Goal: Task Accomplishment & Management: Use online tool/utility

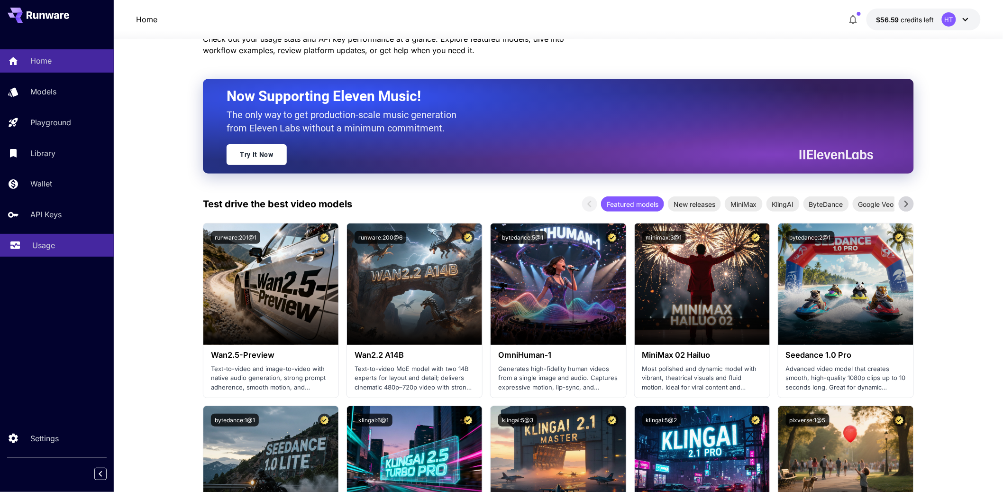
click at [57, 257] on link "Usage" at bounding box center [57, 245] width 114 height 23
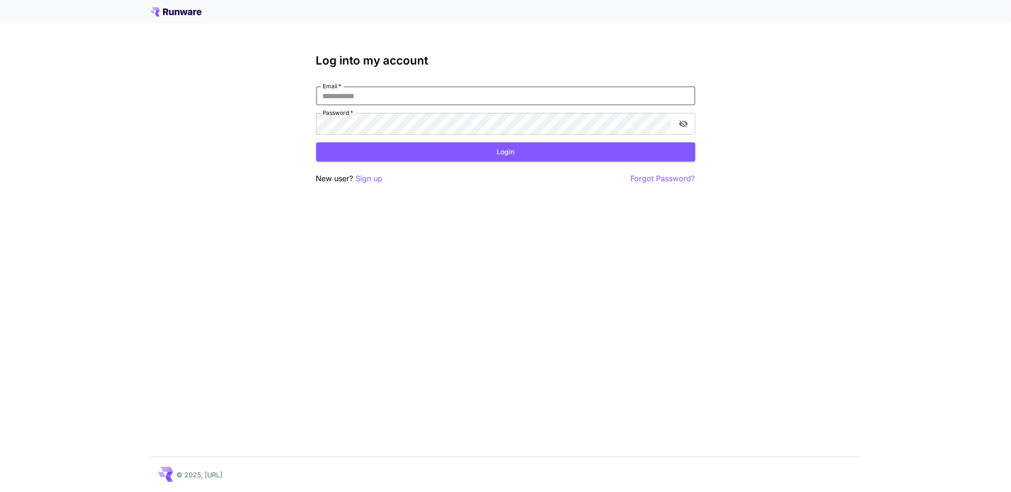
click at [406, 105] on input "Email   *" at bounding box center [505, 95] width 379 height 19
type input "**********"
click button "Login" at bounding box center [505, 151] width 379 height 19
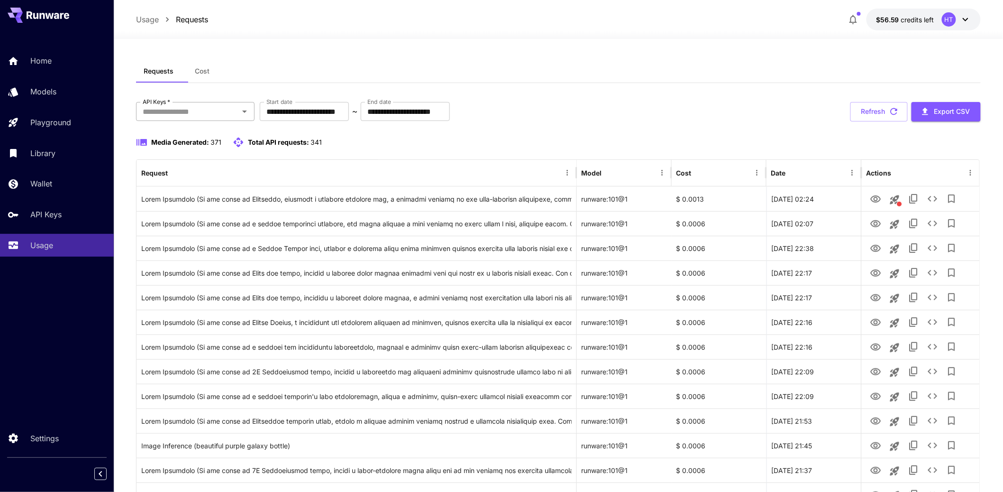
click at [214, 118] on input "API Keys   *" at bounding box center [187, 111] width 97 height 13
click at [193, 161] on li "genart - production" at bounding box center [195, 154] width 119 height 24
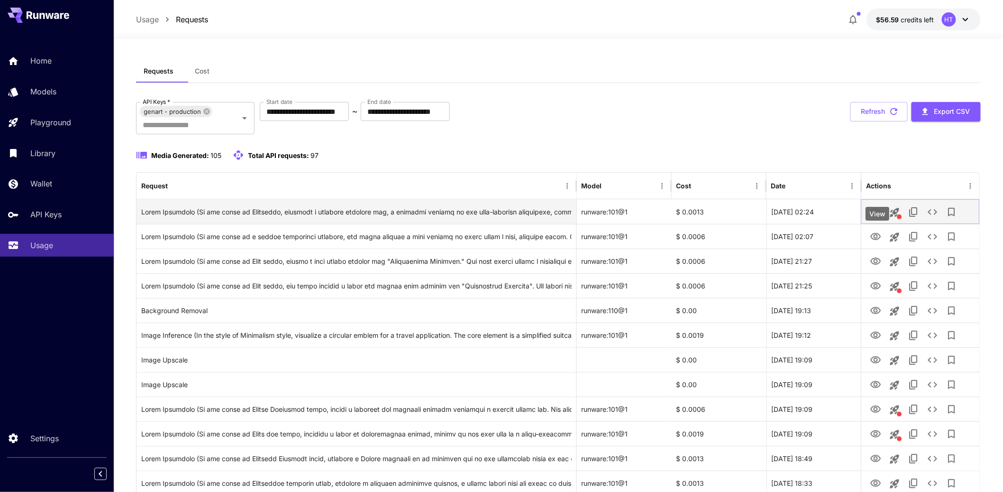
click at [879, 215] on icon "View" at bounding box center [875, 211] width 10 height 7
click at [938, 218] on icon "See details" at bounding box center [932, 211] width 11 height 11
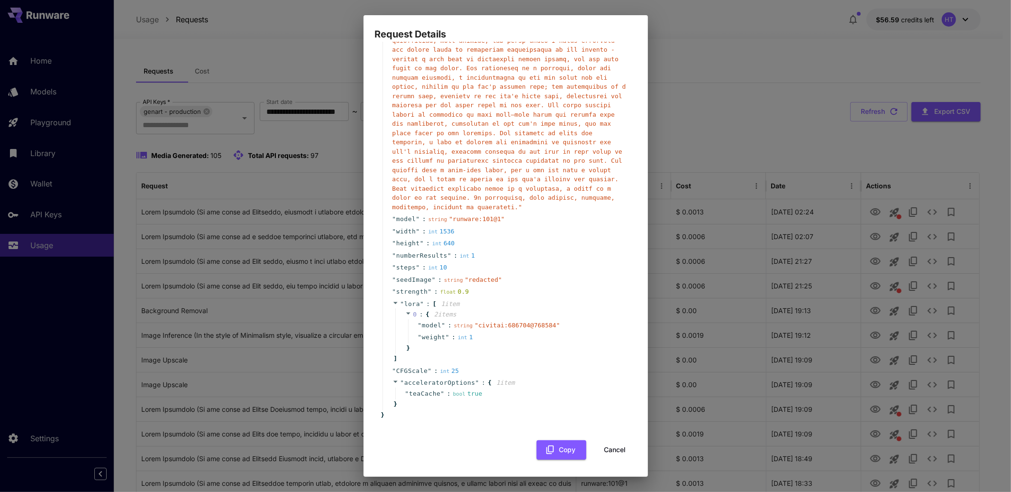
scroll to position [410, 0]
click at [612, 454] on button "Cancel" at bounding box center [615, 449] width 43 height 19
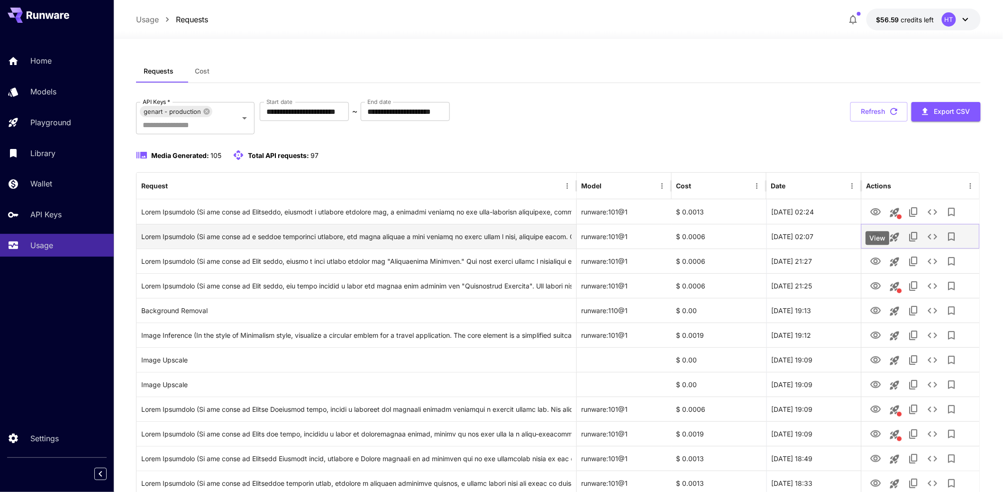
click at [878, 242] on icon "View" at bounding box center [875, 236] width 11 height 11
drag, startPoint x: 954, startPoint y: 259, endPoint x: 942, endPoint y: 264, distance: 13.8
click at [942, 248] on div at bounding box center [920, 236] width 109 height 24
click at [938, 242] on icon "See details" at bounding box center [932, 236] width 11 height 11
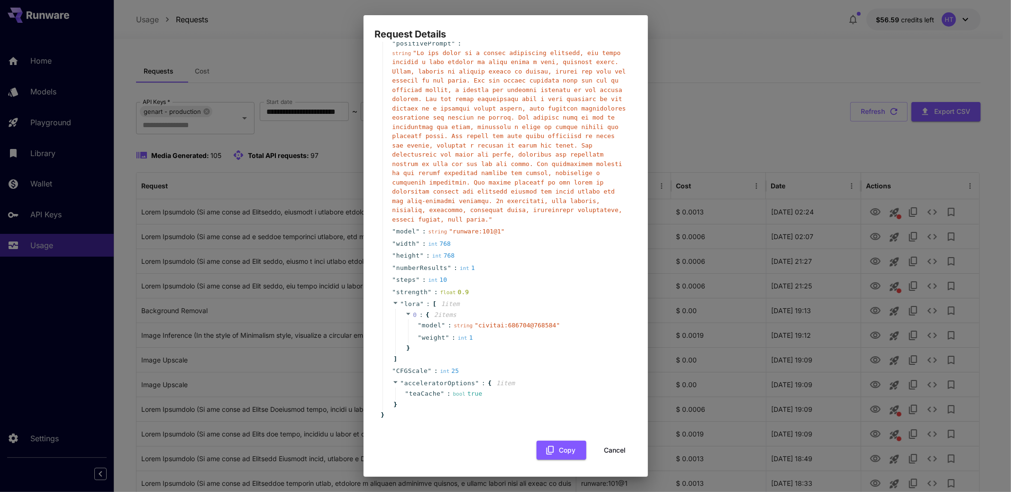
scroll to position [322, 0]
click at [624, 453] on button "Cancel" at bounding box center [615, 449] width 43 height 19
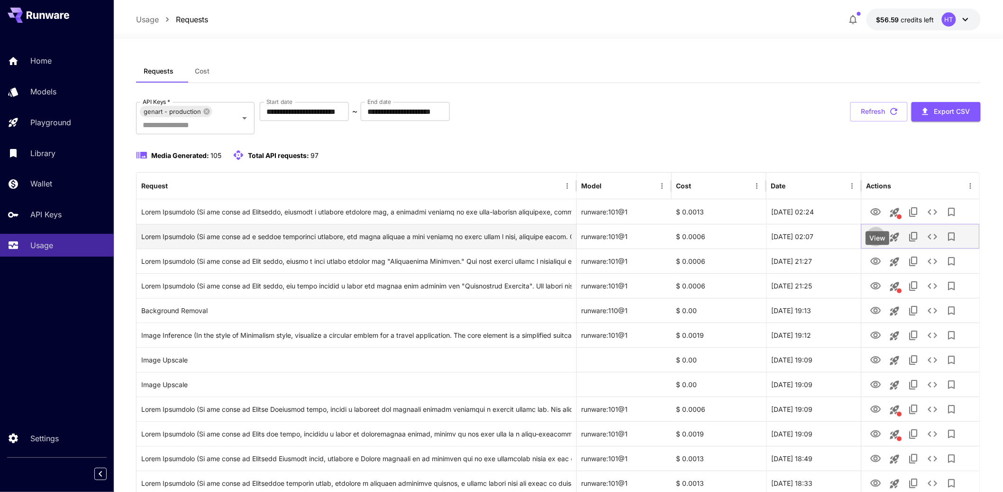
click at [874, 242] on icon "View" at bounding box center [875, 236] width 11 height 11
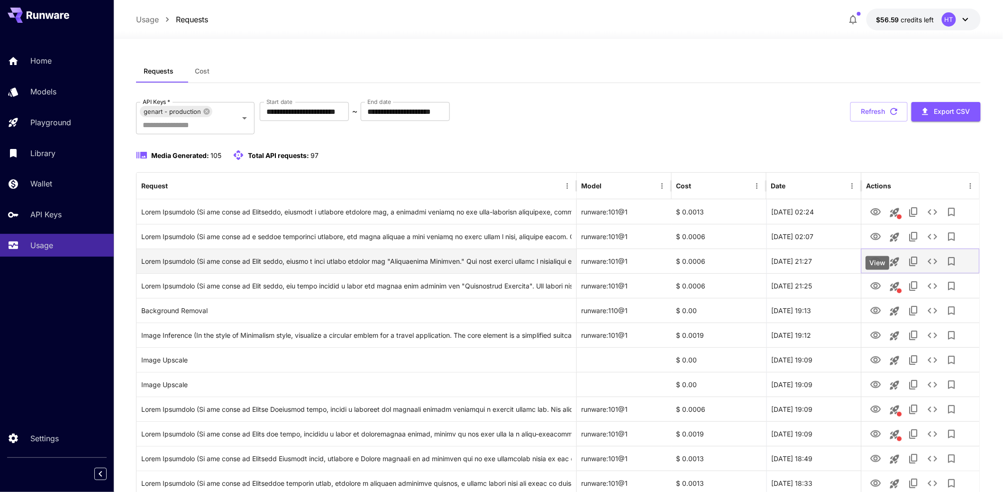
click at [875, 267] on icon "View" at bounding box center [875, 261] width 11 height 11
click at [210, 114] on icon at bounding box center [206, 111] width 6 height 6
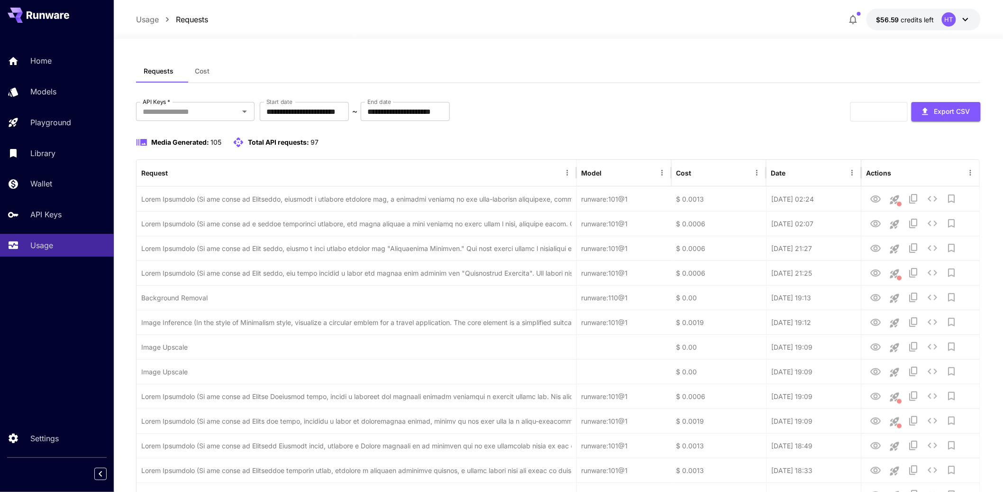
click at [201, 75] on span "Cost" at bounding box center [202, 71] width 15 height 9
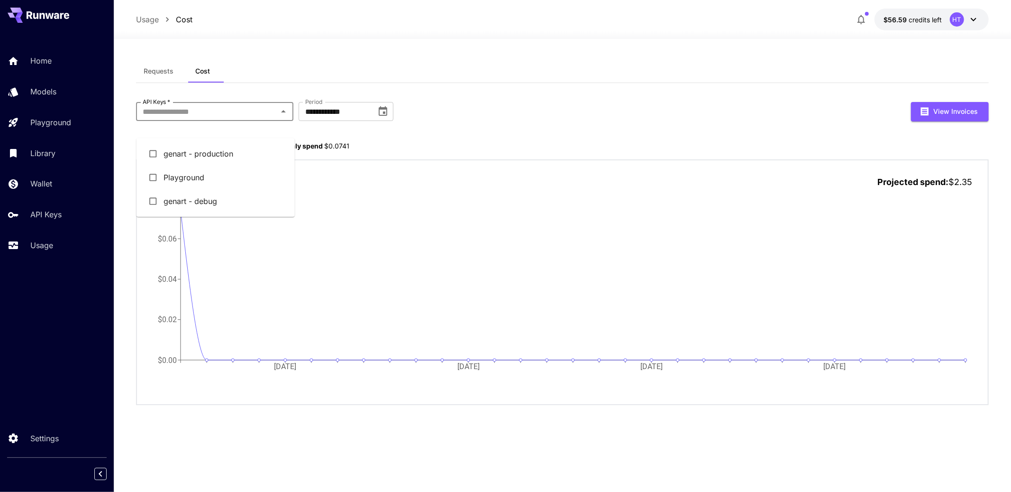
click at [211, 118] on input "API Keys   *" at bounding box center [207, 111] width 136 height 13
click at [189, 211] on li "genart - debug" at bounding box center [216, 201] width 158 height 24
click at [198, 115] on icon at bounding box center [194, 112] width 8 height 8
click at [213, 118] on input "API Keys   *" at bounding box center [207, 111] width 136 height 13
click at [208, 161] on li "genart - production" at bounding box center [216, 154] width 158 height 24
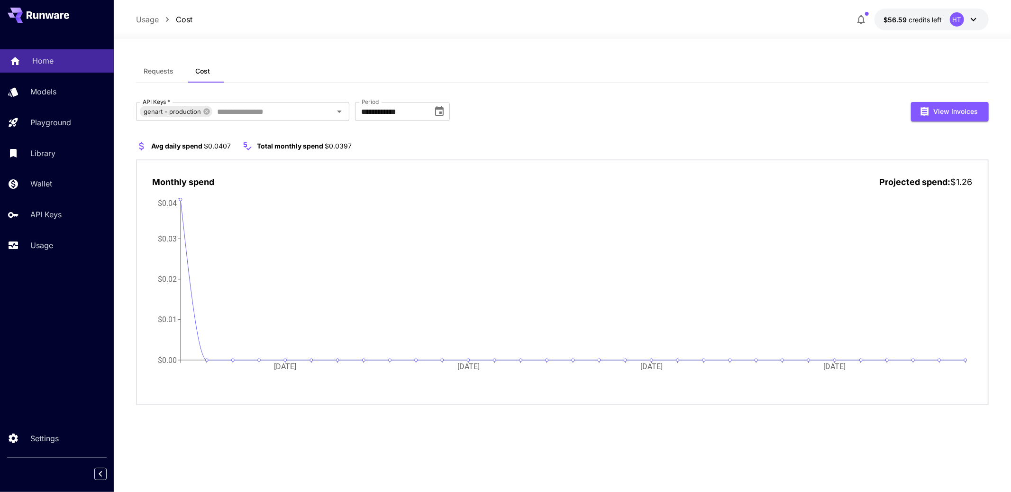
click at [37, 63] on link "Home" at bounding box center [57, 60] width 114 height 23
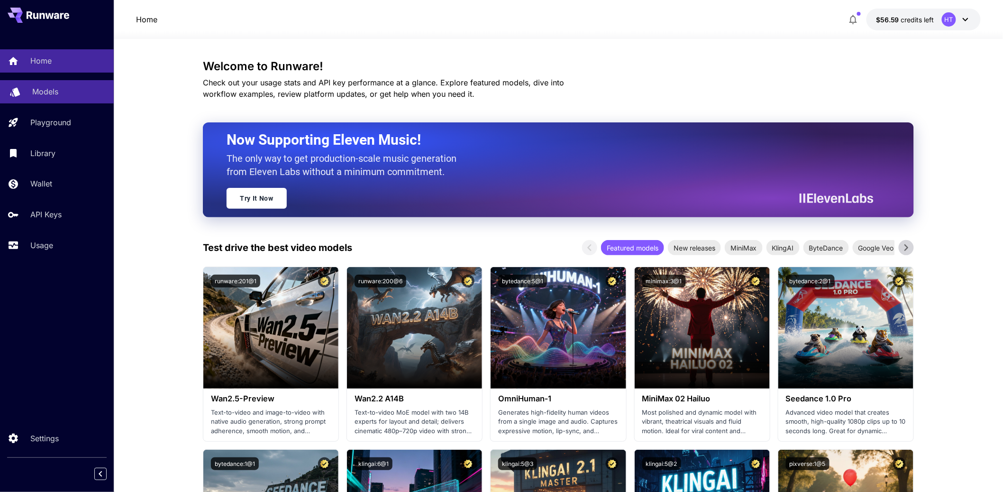
click at [53, 97] on p "Models" at bounding box center [45, 91] width 26 height 11
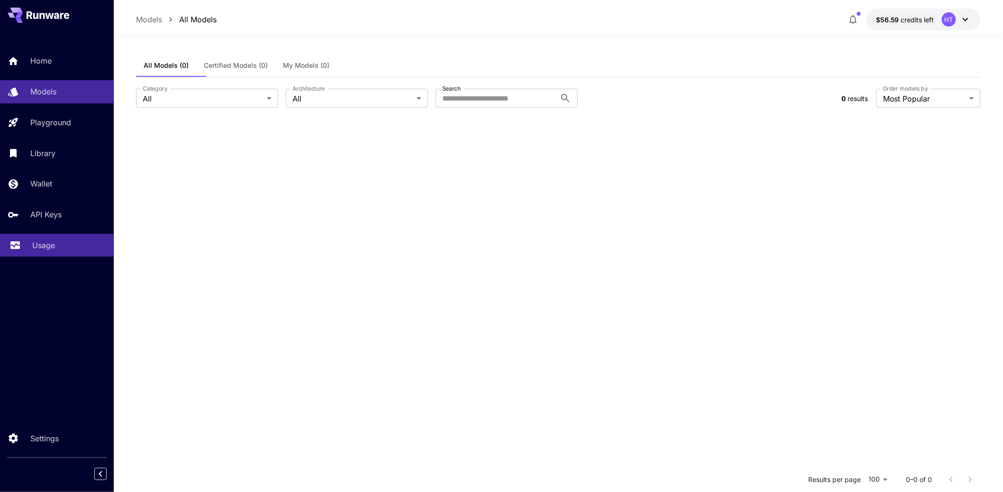
click at [55, 251] on p "Usage" at bounding box center [43, 244] width 23 height 11
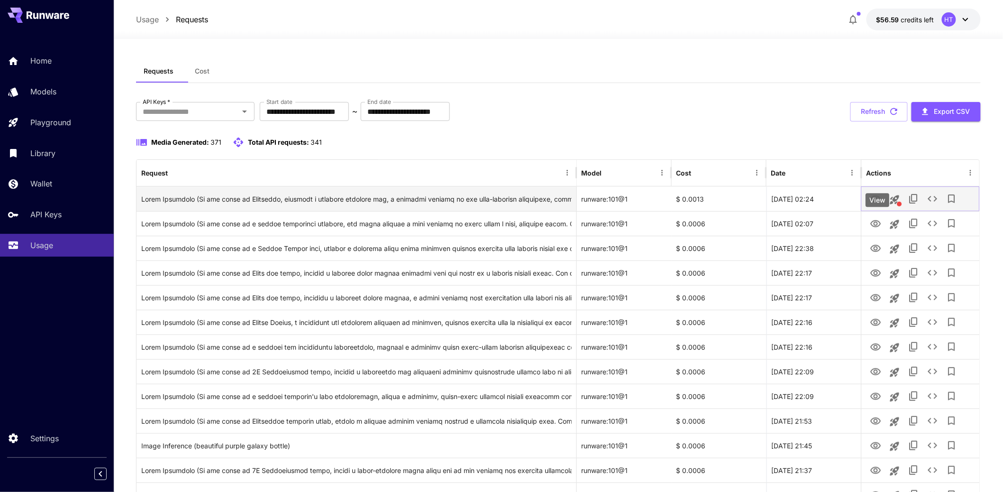
click at [878, 205] on icon "View" at bounding box center [875, 198] width 11 height 11
click at [937, 201] on icon "See details" at bounding box center [932, 199] width 9 height 6
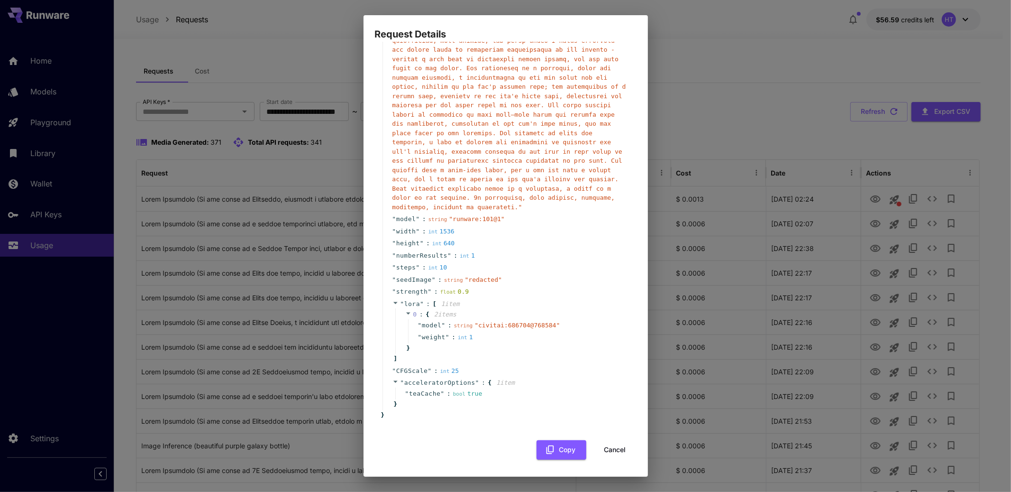
scroll to position [410, 0]
click at [608, 449] on button "Cancel" at bounding box center [615, 449] width 43 height 19
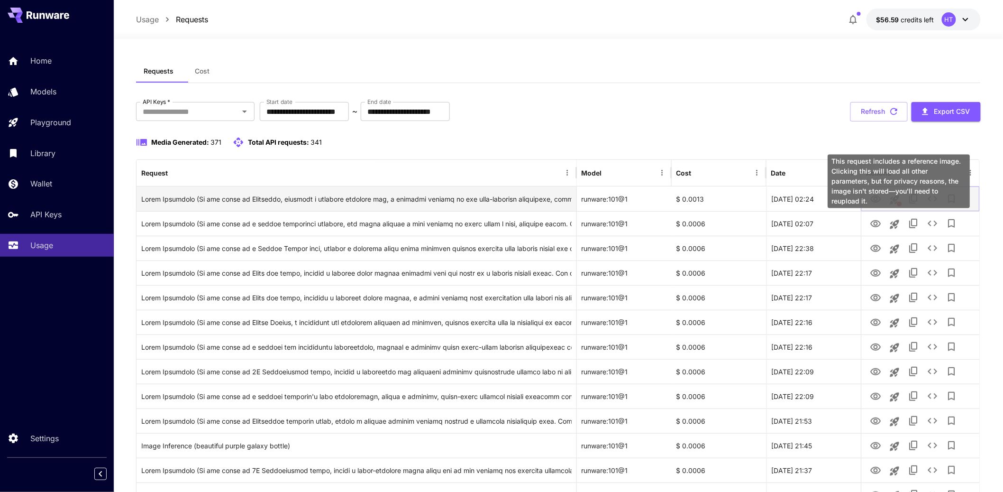
click at [900, 205] on icon "This request includes a reference image. Clicking this will load all other para…" at bounding box center [894, 199] width 11 height 11
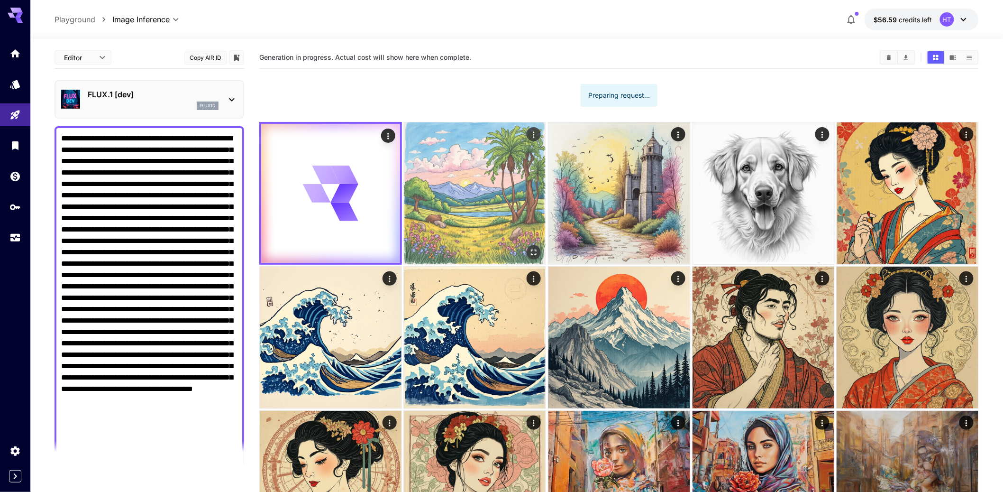
scroll to position [89, 0]
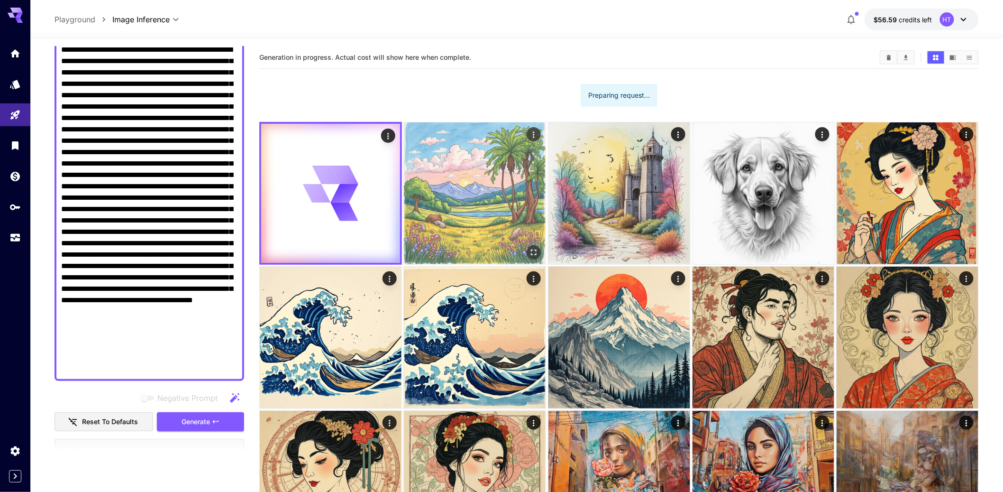
click at [461, 225] on img at bounding box center [475, 193] width 142 height 142
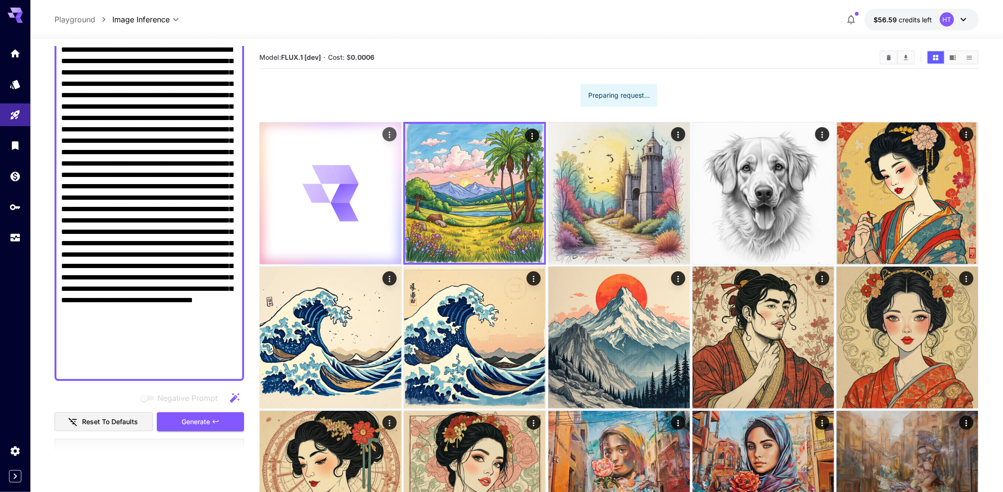
click at [339, 221] on icon at bounding box center [345, 211] width 28 height 19
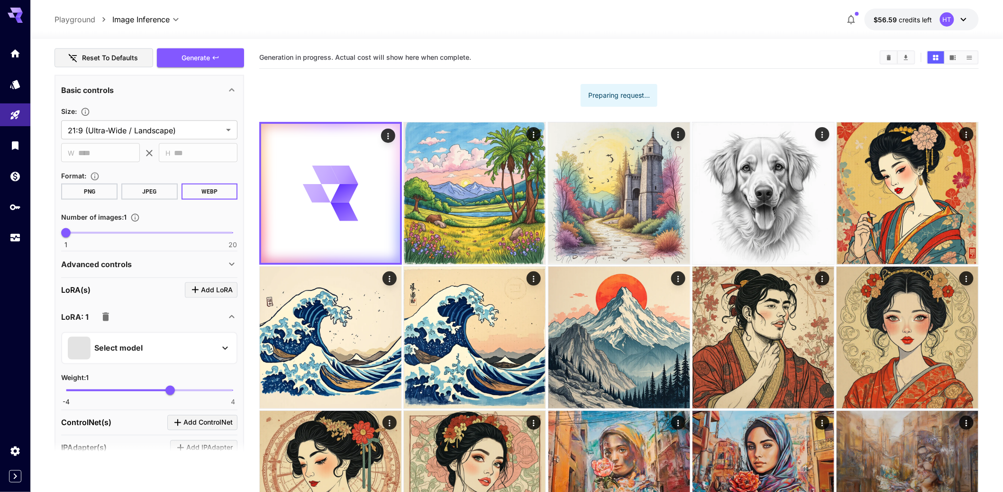
scroll to position [458, 0]
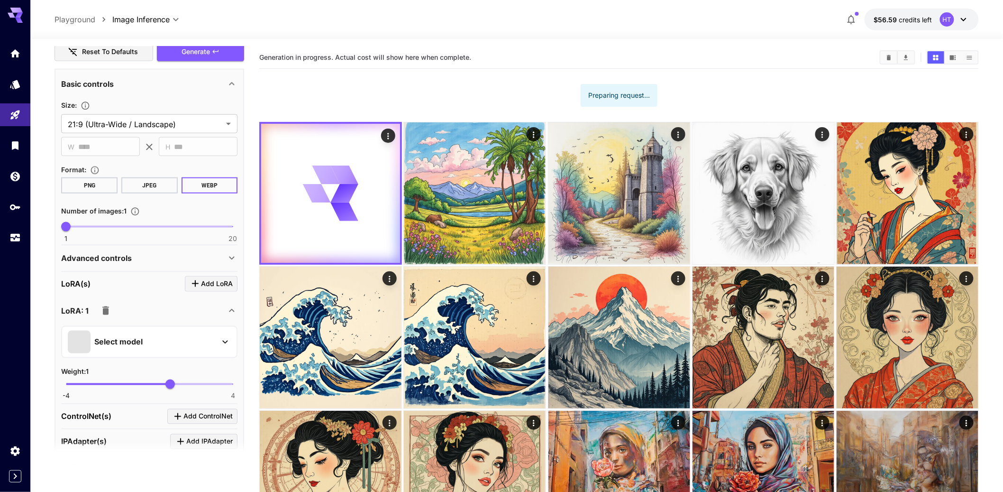
click at [231, 264] on icon at bounding box center [231, 257] width 11 height 11
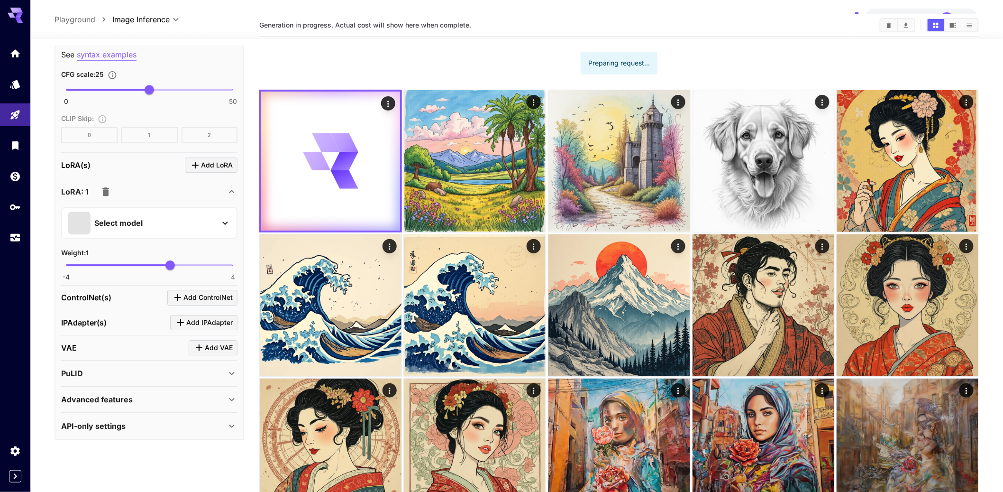
scroll to position [0, 0]
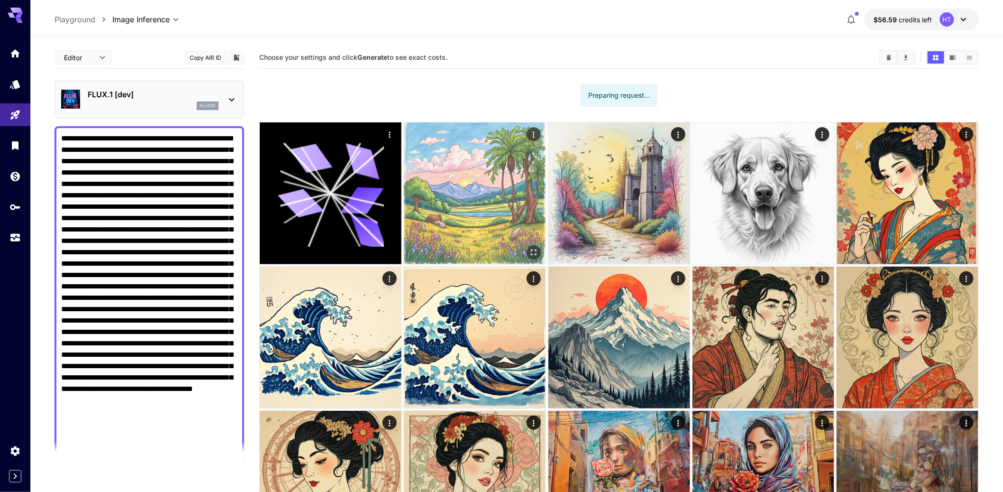
click at [492, 227] on img at bounding box center [475, 193] width 142 height 142
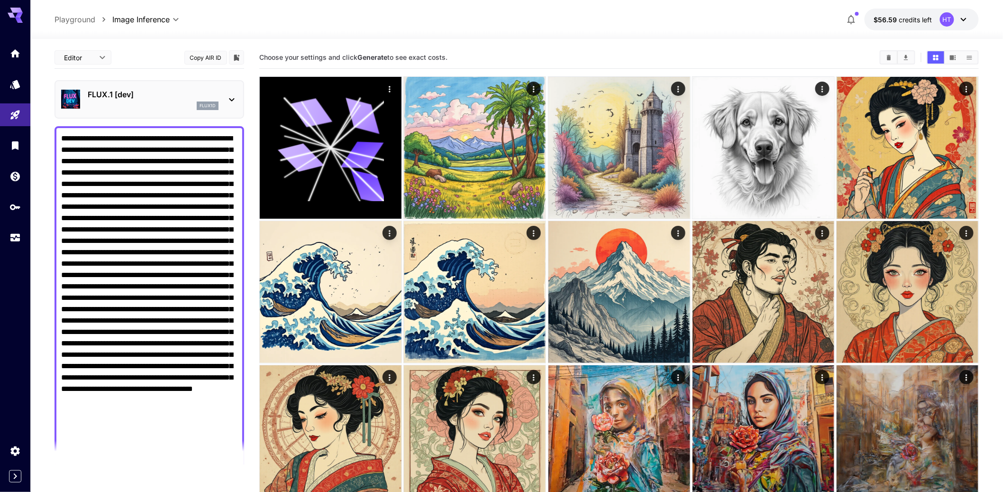
click at [942, 24] on div "HT" at bounding box center [947, 19] width 14 height 14
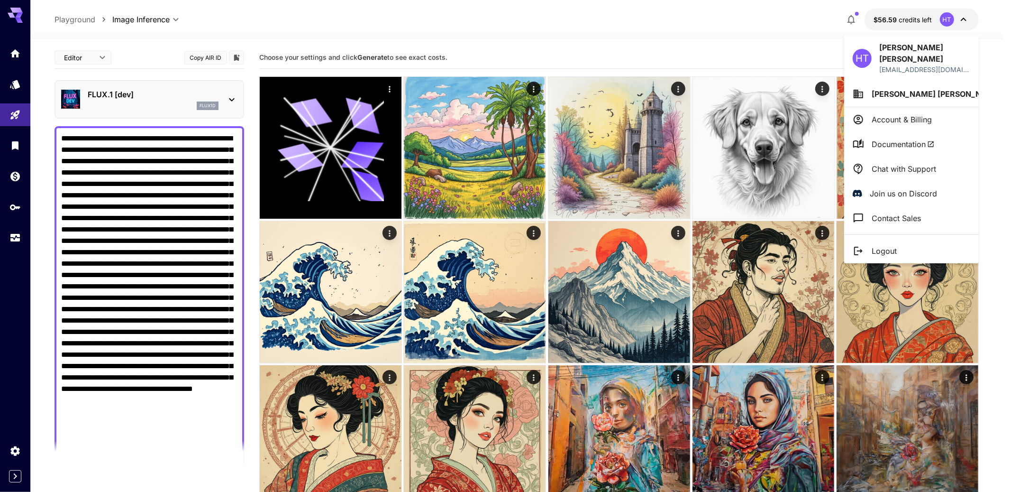
click at [916, 144] on span "Documentation" at bounding box center [903, 143] width 63 height 11
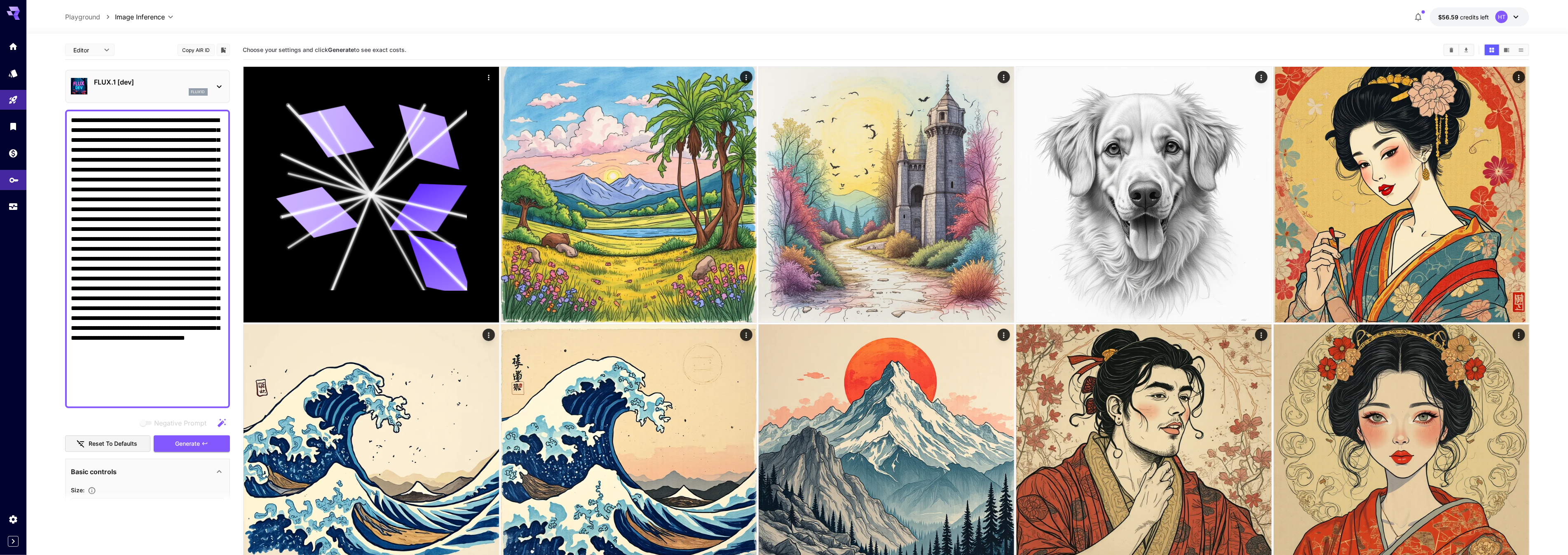
click at [18, 183] on icon "API Keys" at bounding box center [13, 177] width 10 height 10
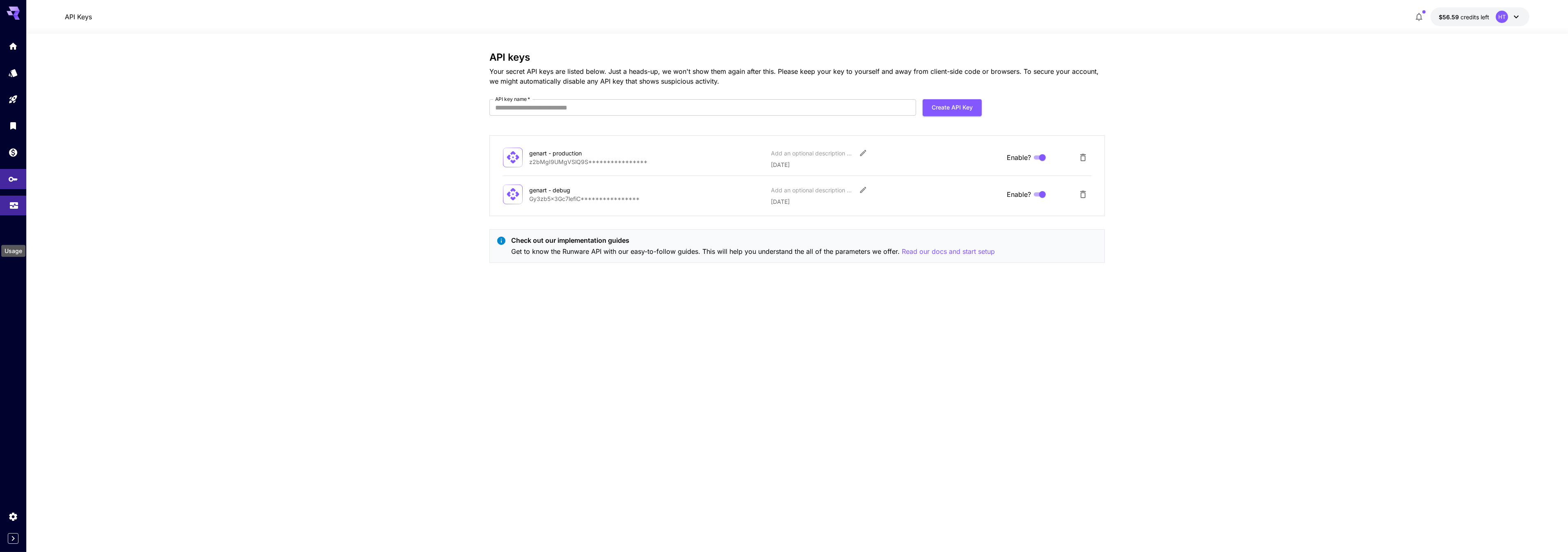
click at [11, 206] on icon "Usage" at bounding box center [13, 204] width 8 height 4
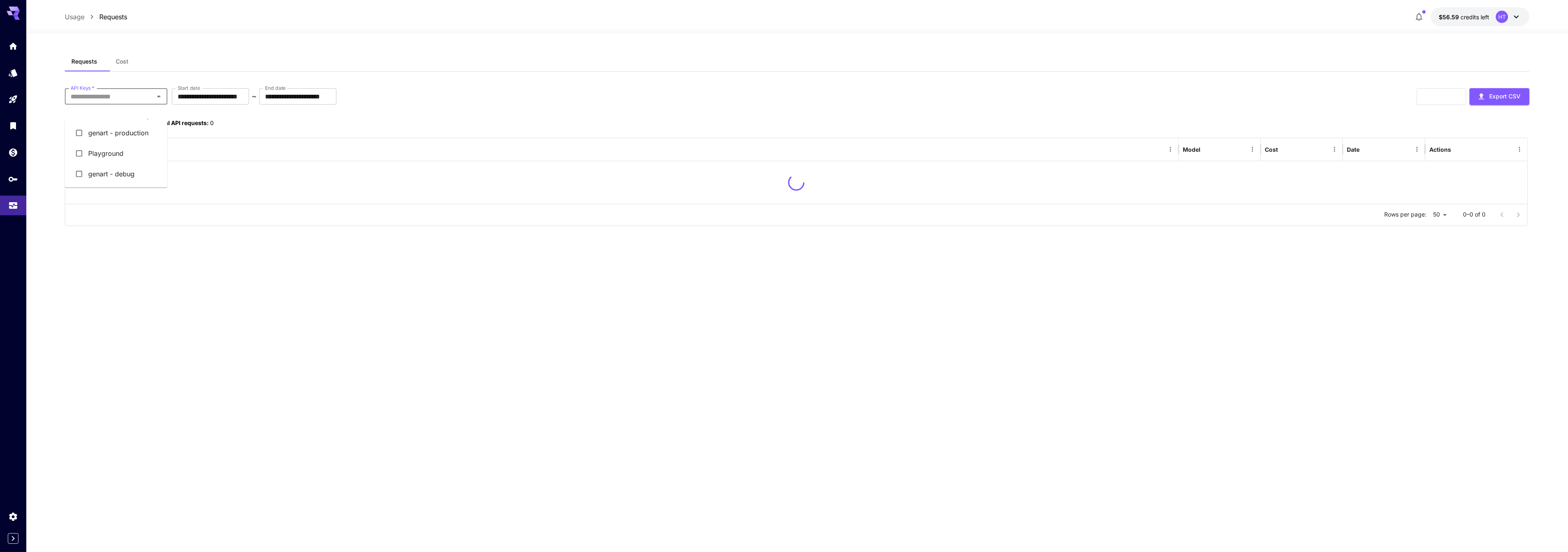
click at [137, 102] on input "API Keys   *" at bounding box center [109, 96] width 84 height 11
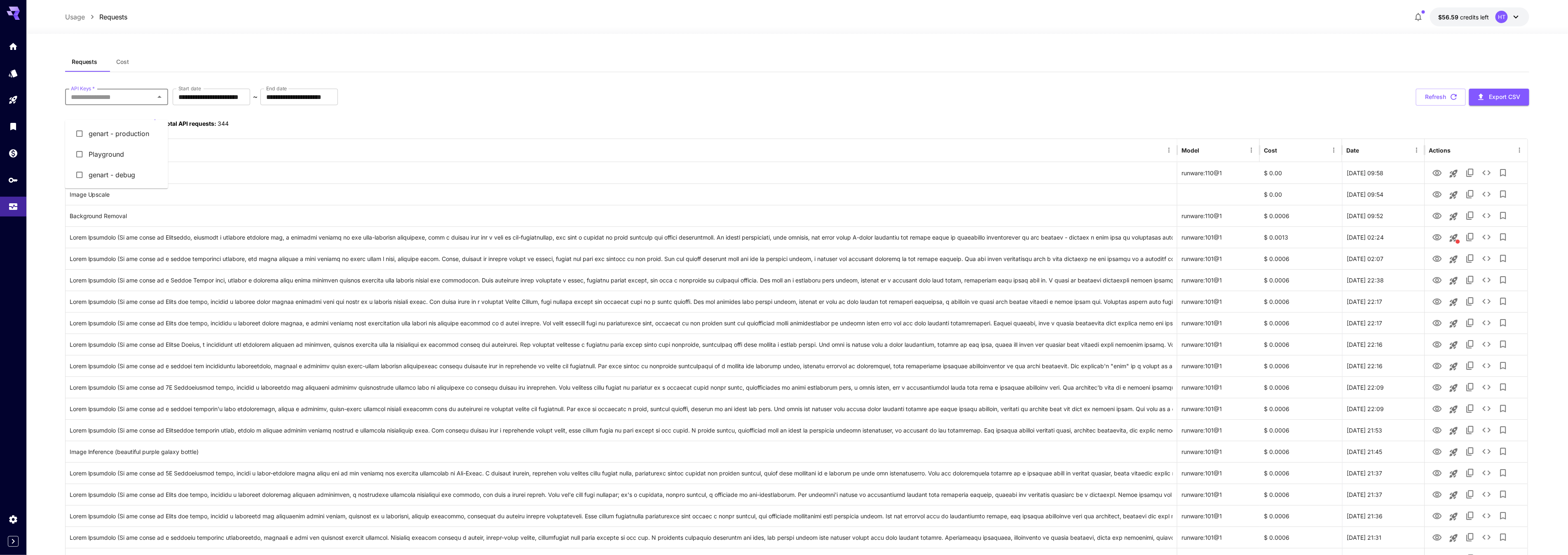
click at [128, 185] on li "genart - debug" at bounding box center [116, 175] width 103 height 21
